Goal: Check status: Check status

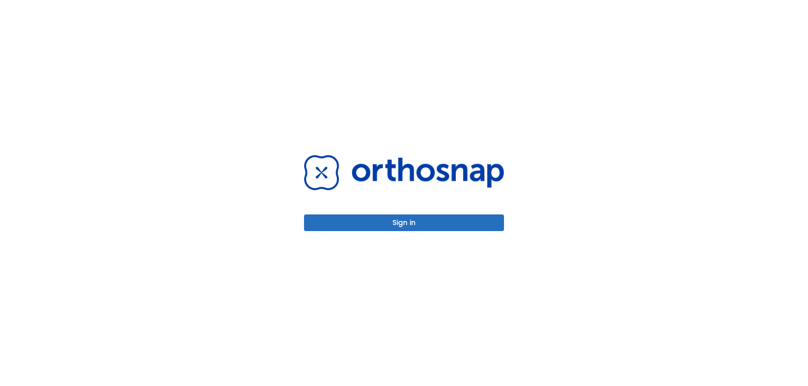
click at [417, 226] on button "Sign in" at bounding box center [404, 223] width 200 height 17
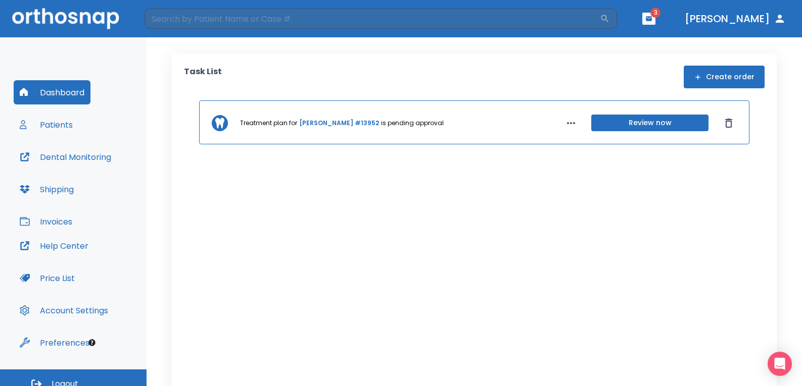
click at [71, 277] on button "Price List" at bounding box center [47, 278] width 67 height 24
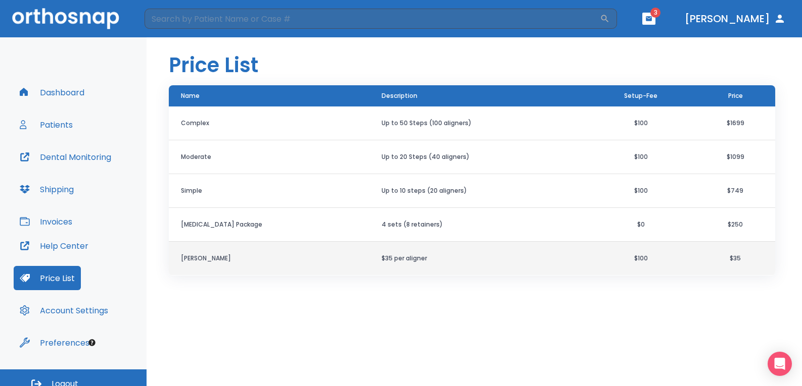
scroll to position [11, 0]
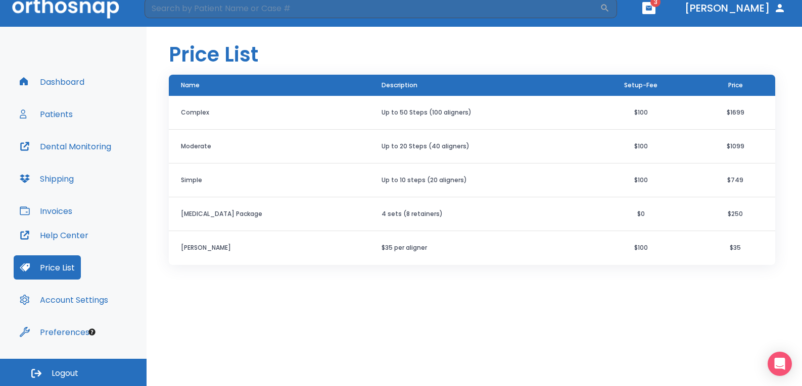
click at [52, 209] on button "Invoices" at bounding box center [46, 211] width 65 height 24
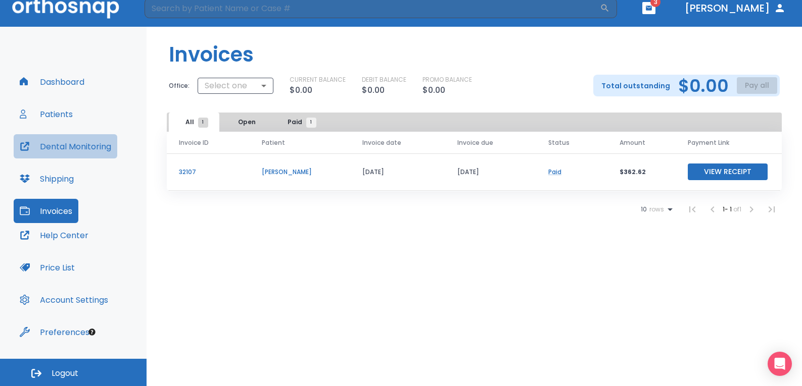
click at [75, 145] on button "Dental Monitoring" at bounding box center [66, 146] width 104 height 24
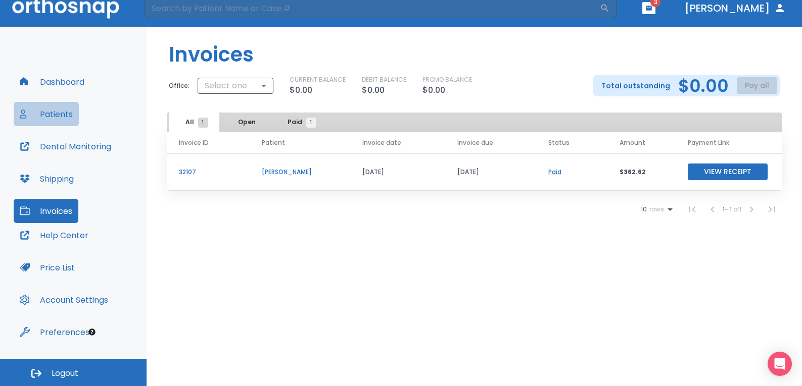
click at [48, 109] on button "Patients" at bounding box center [46, 114] width 65 height 24
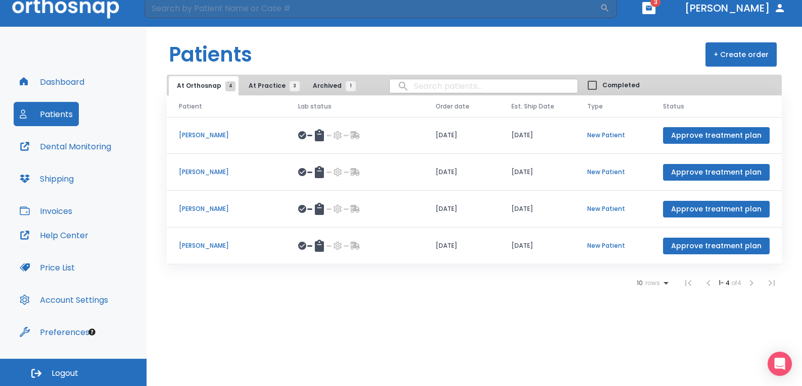
click at [273, 84] on span "At Practice 3" at bounding box center [272, 85] width 46 height 9
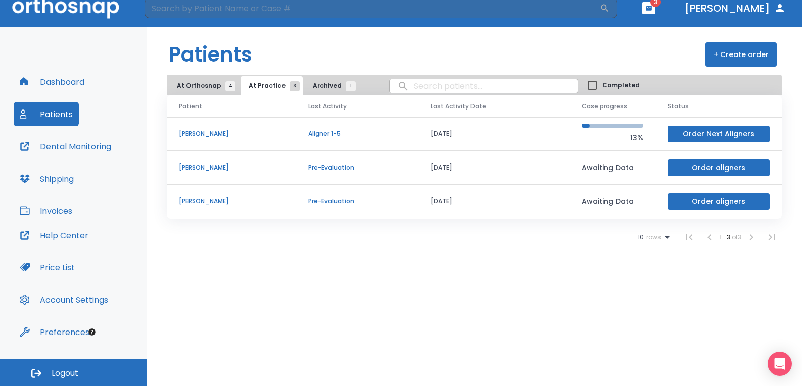
click at [338, 168] on p "Pre-Evaluation" at bounding box center [357, 167] width 98 height 9
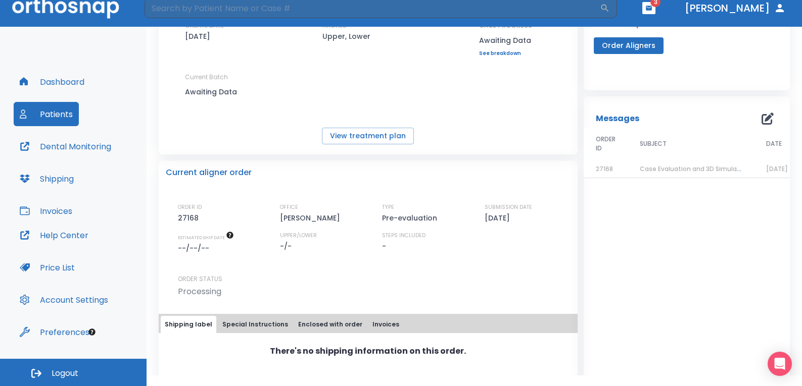
scroll to position [101, 0]
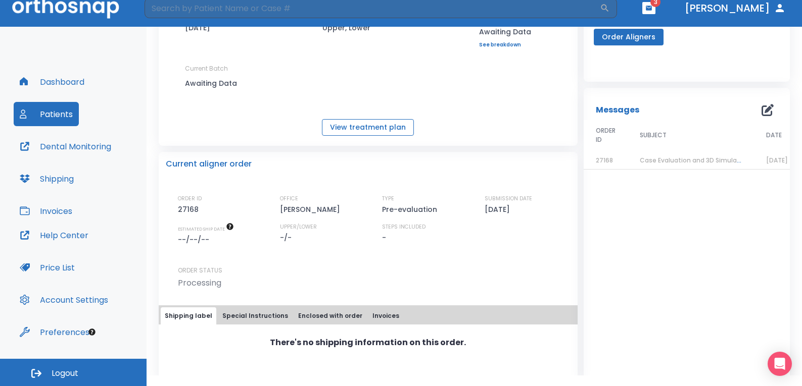
click at [379, 127] on button "View treatment plan" at bounding box center [368, 127] width 92 height 17
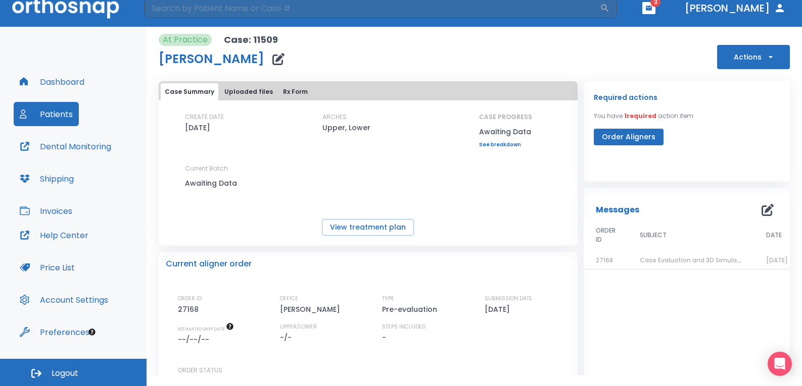
scroll to position [0, 0]
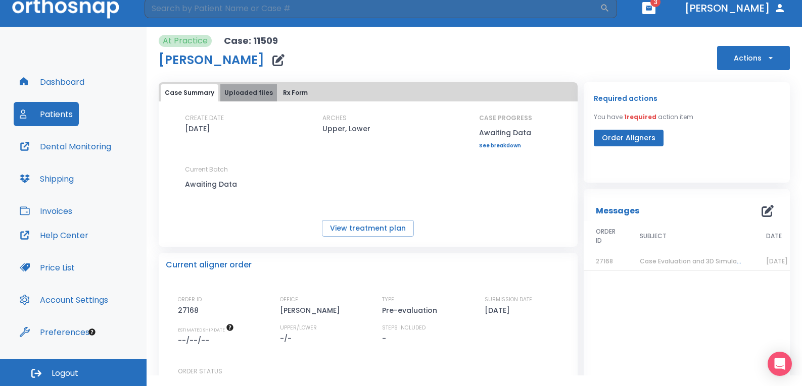
click at [259, 94] on button "Uploaded files" at bounding box center [248, 92] width 57 height 17
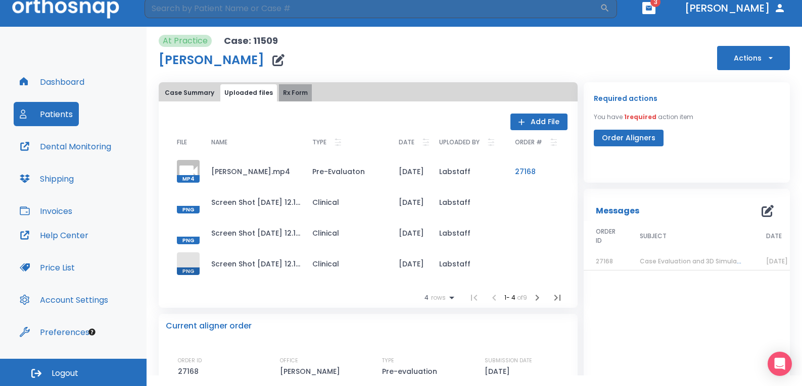
click at [286, 94] on button "Rx Form" at bounding box center [295, 92] width 33 height 17
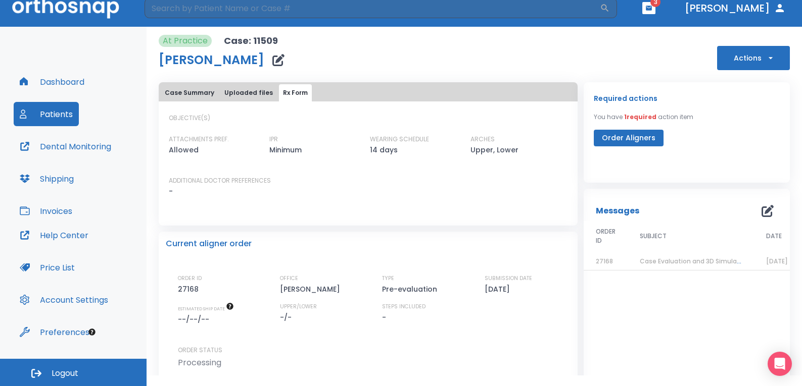
click at [90, 146] on button "Dental Monitoring" at bounding box center [66, 146] width 104 height 24
click at [655, 3] on button "button" at bounding box center [648, 8] width 13 height 12
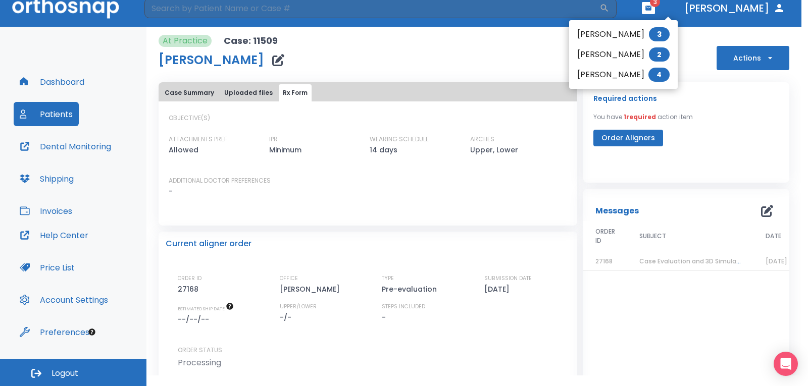
click at [698, 23] on div at bounding box center [404, 193] width 808 height 386
